Goal: Information Seeking & Learning: Learn about a topic

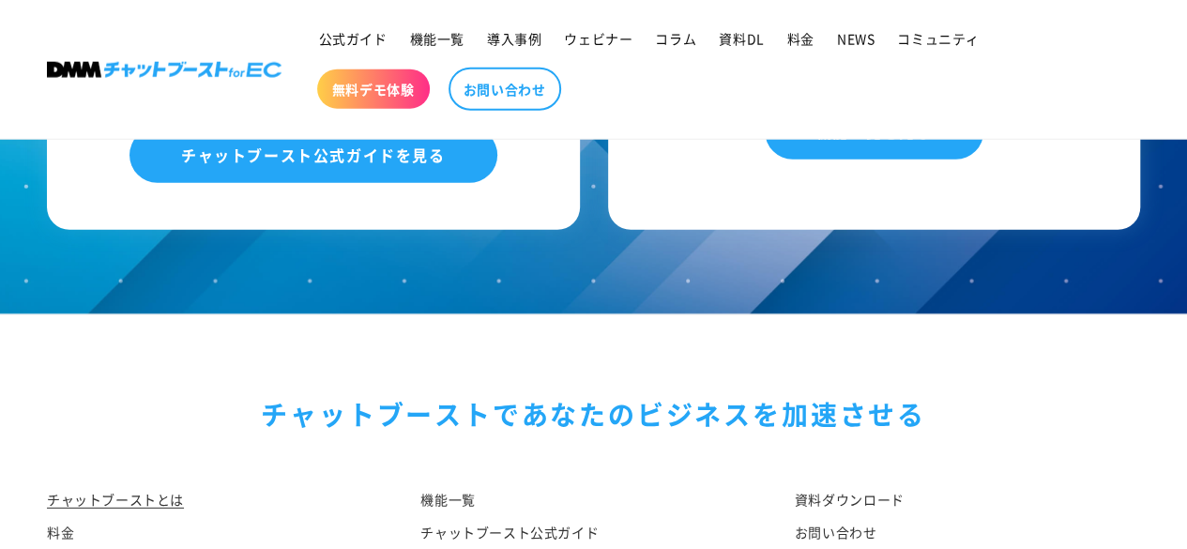
scroll to position [9922, 0]
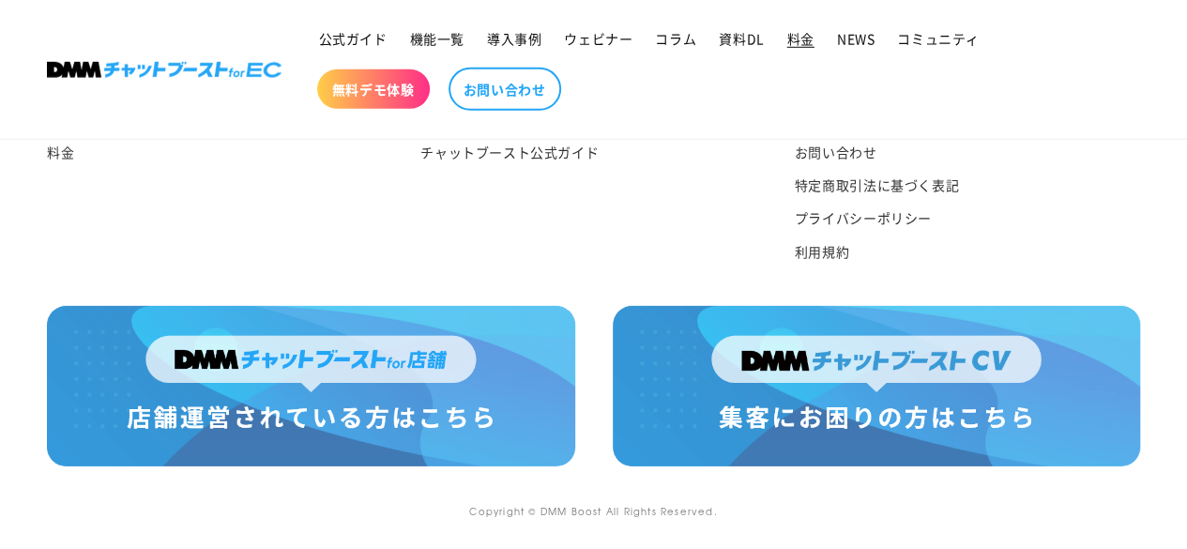
click at [797, 24] on link "料金" at bounding box center [801, 38] width 50 height 39
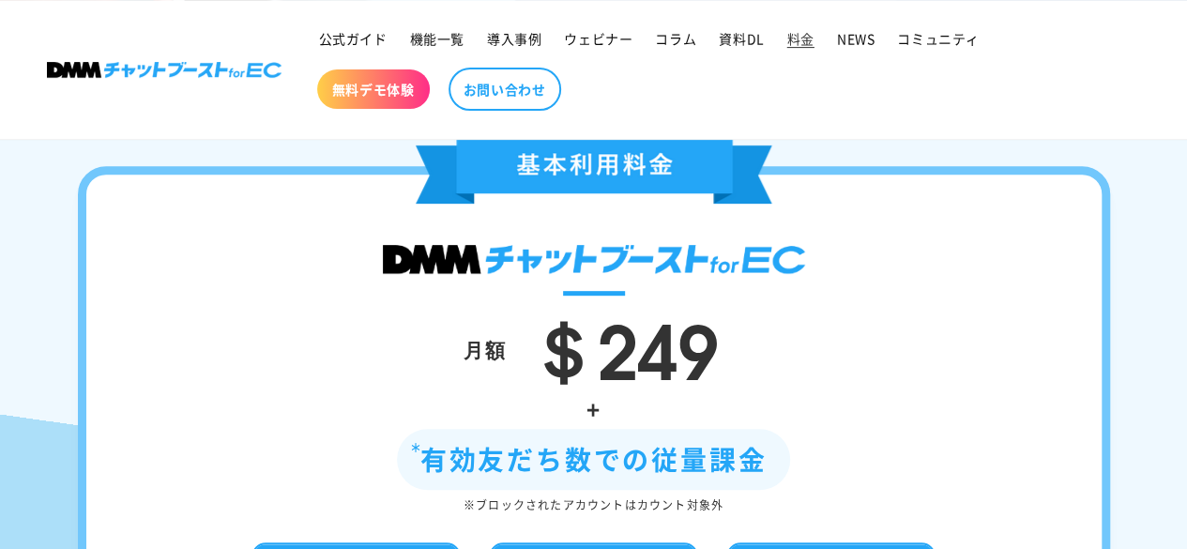
scroll to position [457, 0]
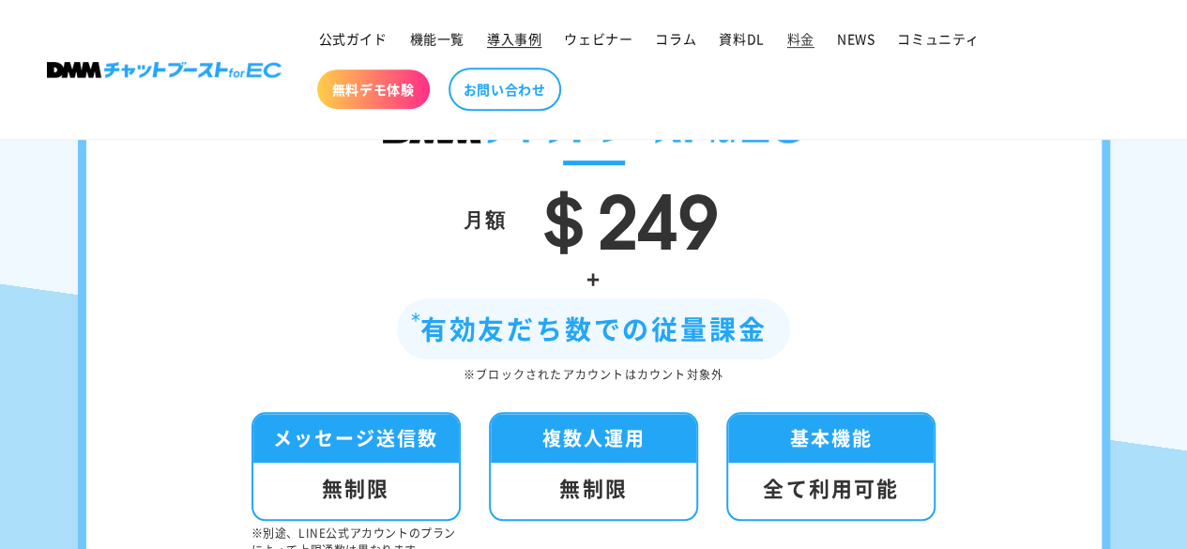
click at [511, 24] on link "導入事例" at bounding box center [514, 38] width 77 height 39
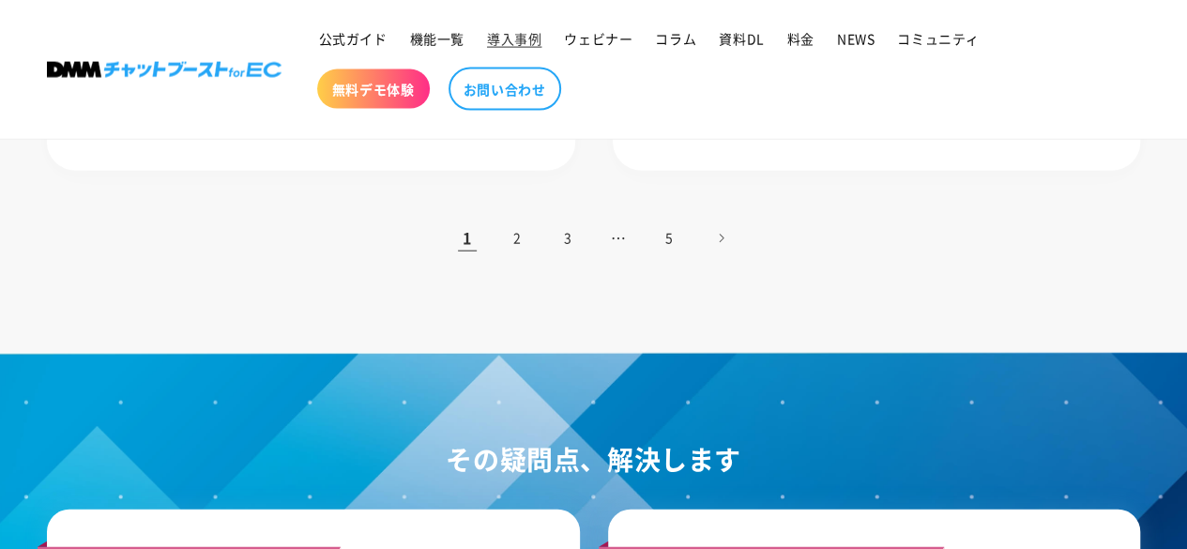
scroll to position [2108, 0]
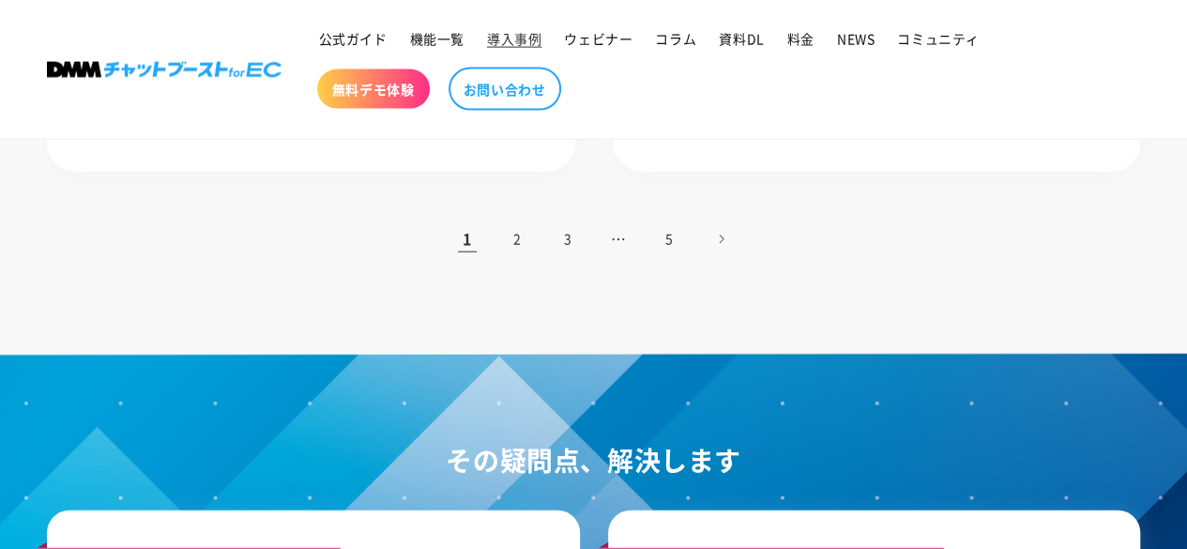
click at [666, 468] on h2 "その疑問点、解決します" at bounding box center [593, 460] width 1093 height 45
